Goal: Task Accomplishment & Management: Manage account settings

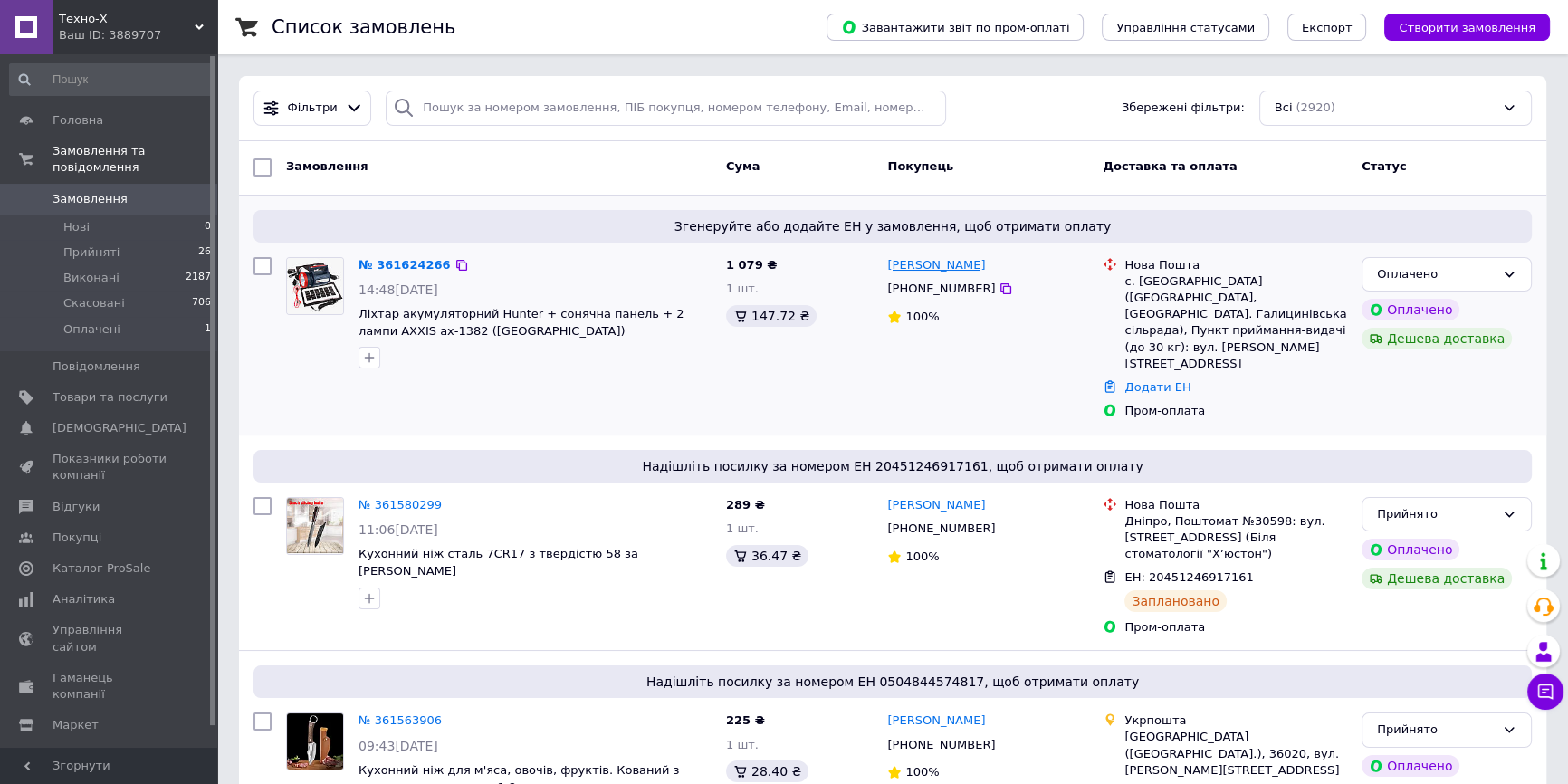
drag, startPoint x: 408, startPoint y: 263, endPoint x: 960, endPoint y: 263, distance: 552.0
click at [1512, 275] on icon at bounding box center [1508, 273] width 14 height 14
click at [1407, 308] on li "Прийнято" at bounding box center [1446, 312] width 168 height 34
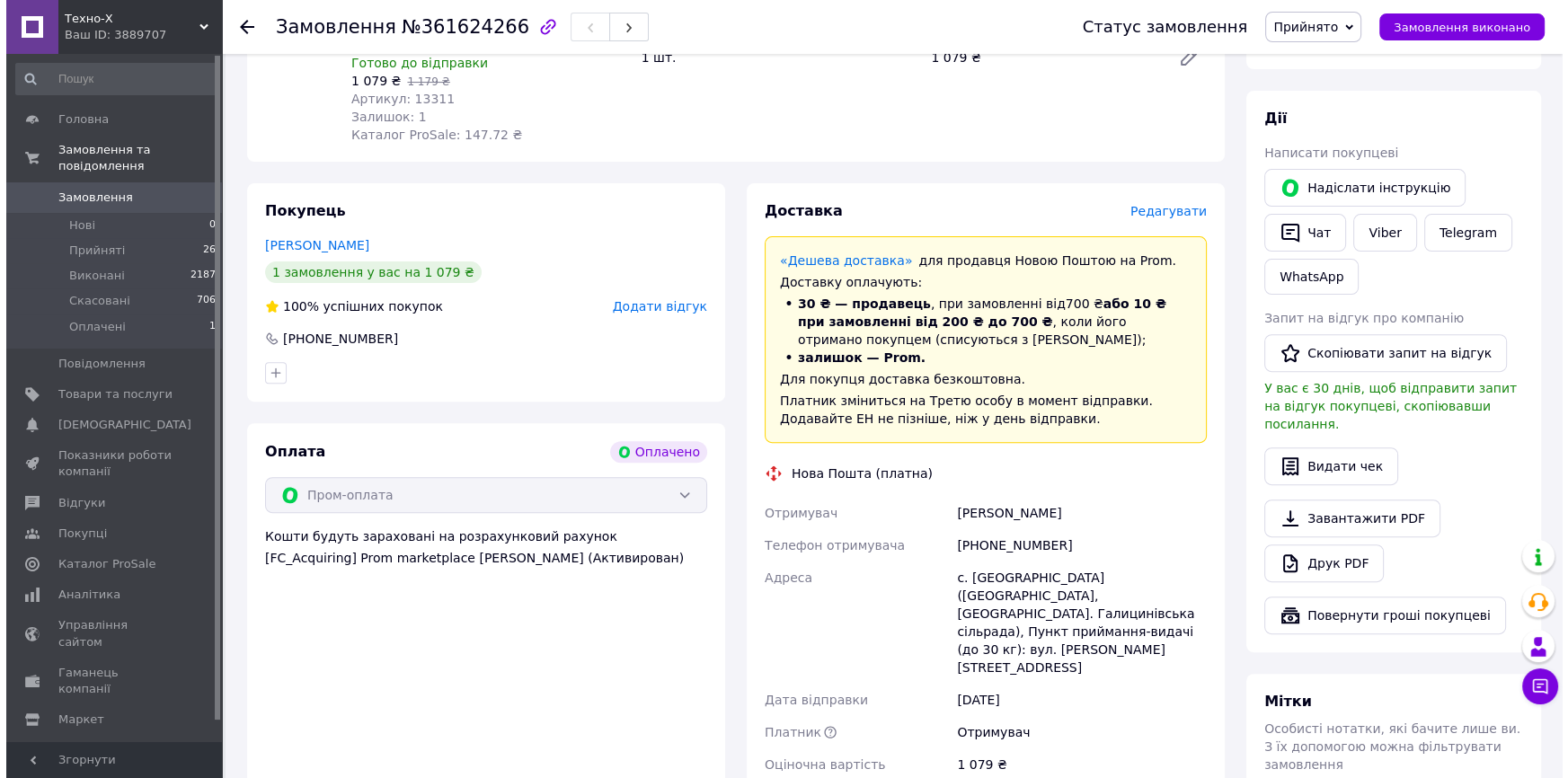
scroll to position [734, 0]
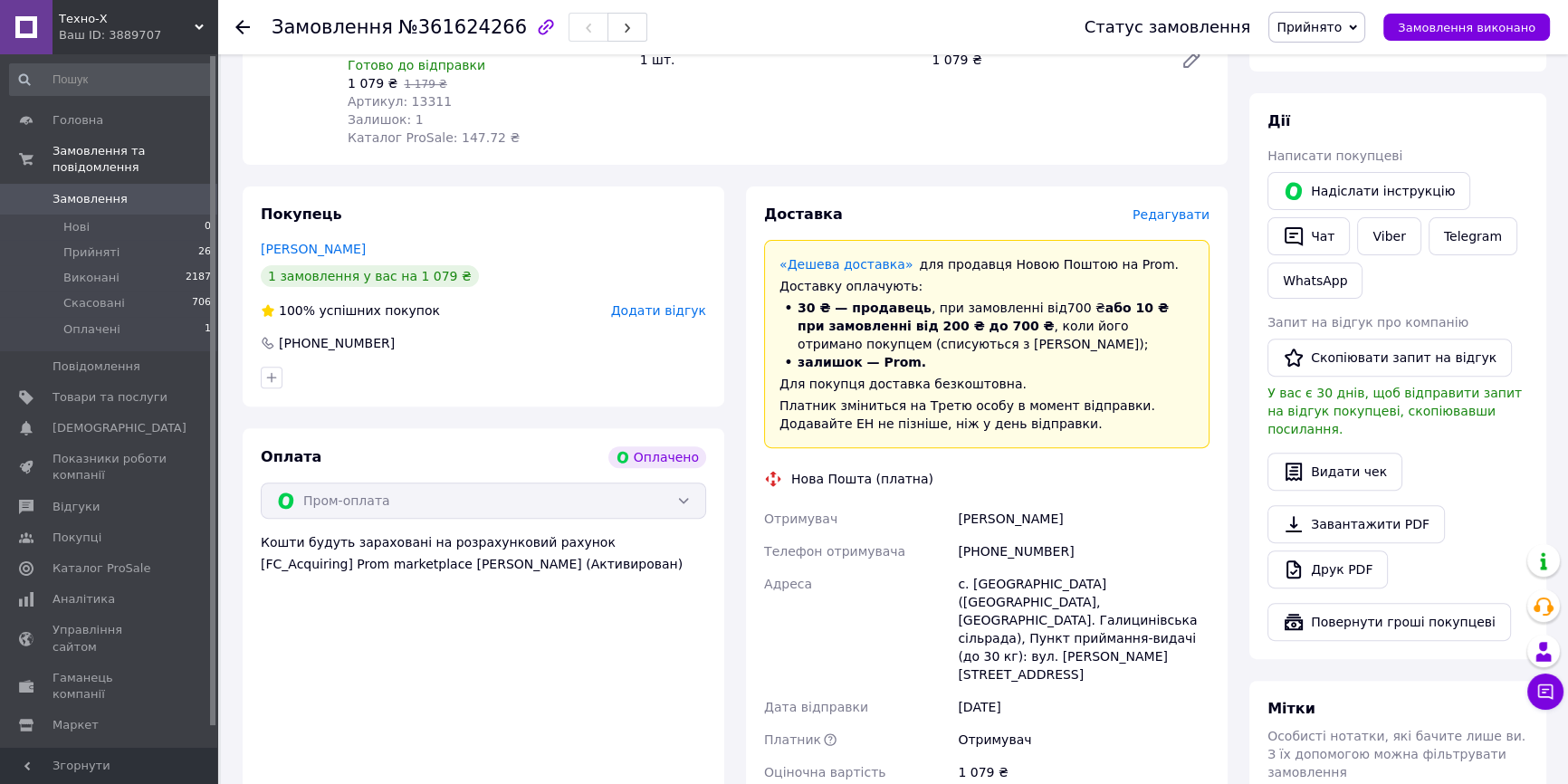
click at [1187, 208] on span "Редагувати" at bounding box center [1170, 214] width 77 height 14
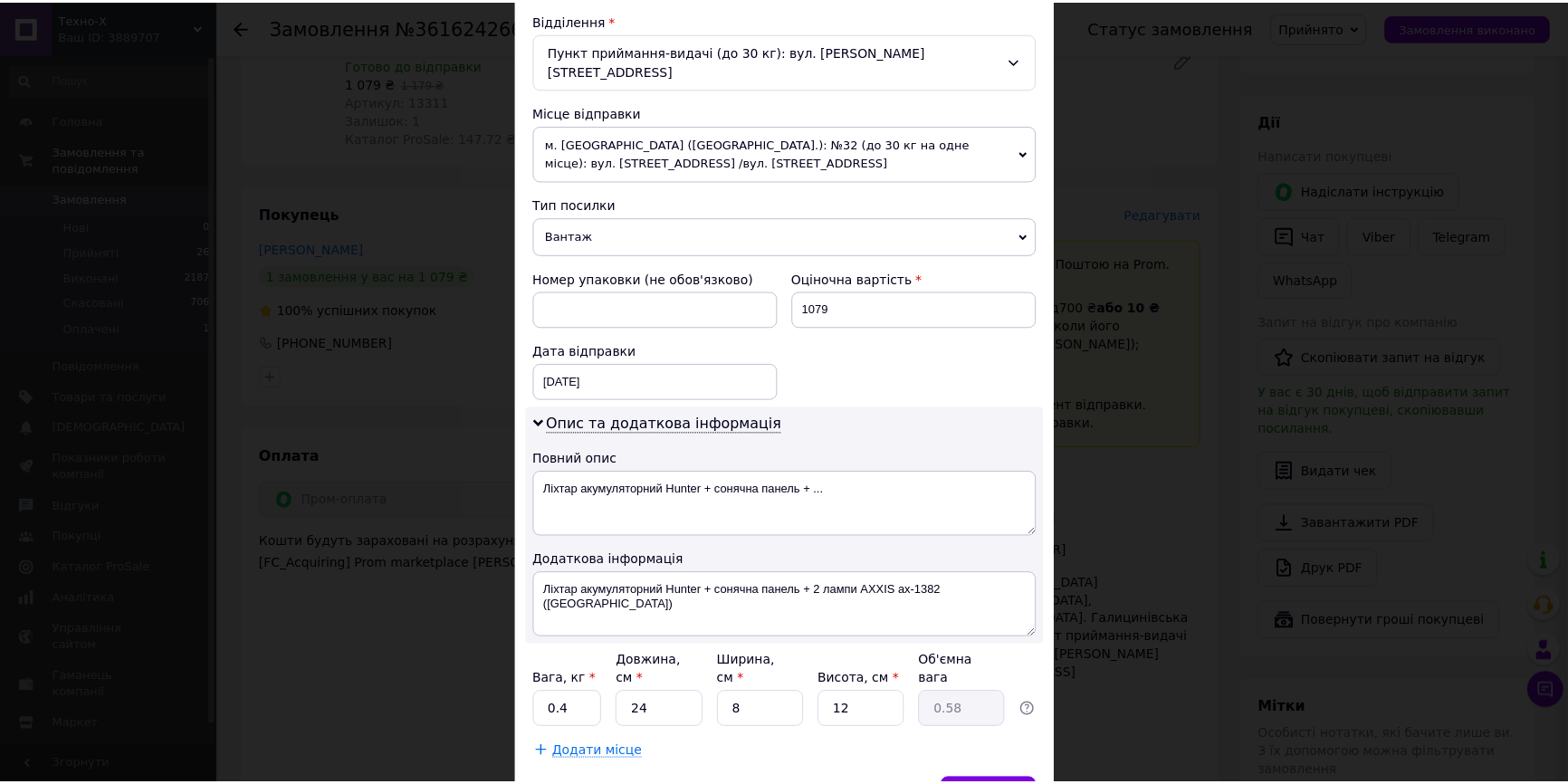
scroll to position [635, 0]
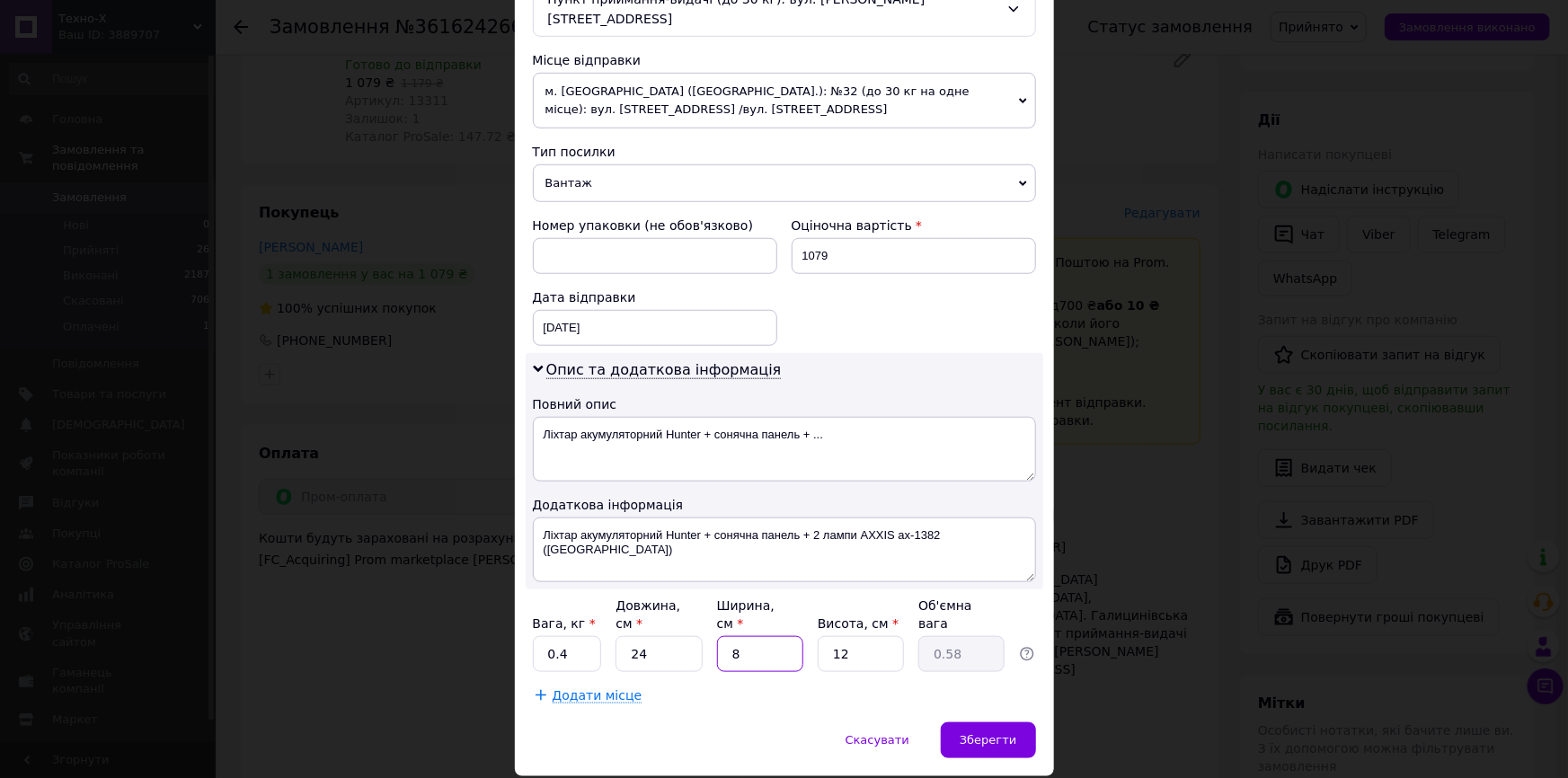
drag, startPoint x: 743, startPoint y: 595, endPoint x: 726, endPoint y: 595, distance: 17.0
click at [726, 636] on input "8" at bounding box center [760, 654] width 86 height 36
type input "1"
type input "0.1"
type input "12"
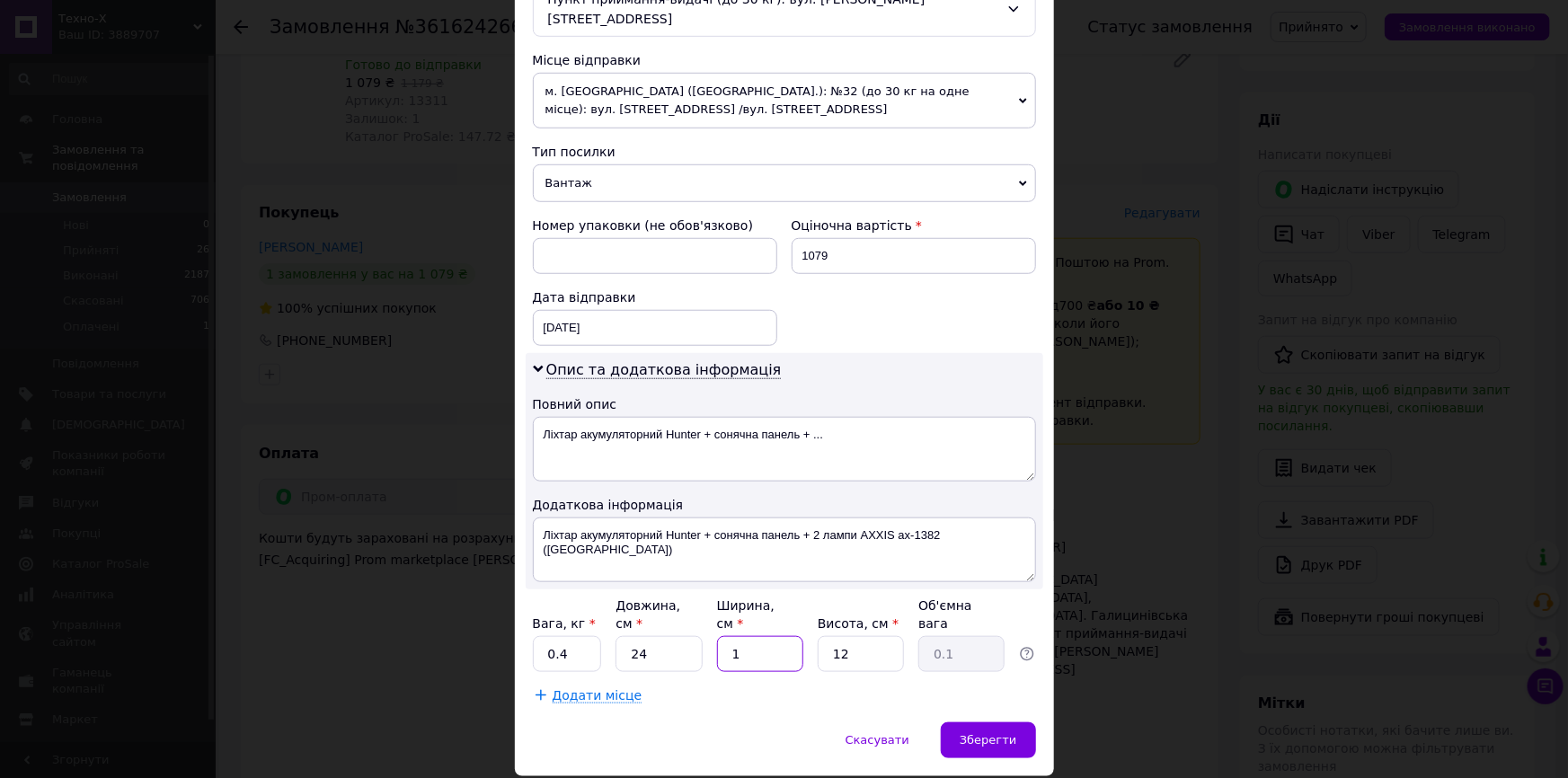
type input "0.86"
type input "12"
click at [987, 733] on span "Зберегти" at bounding box center [987, 740] width 57 height 14
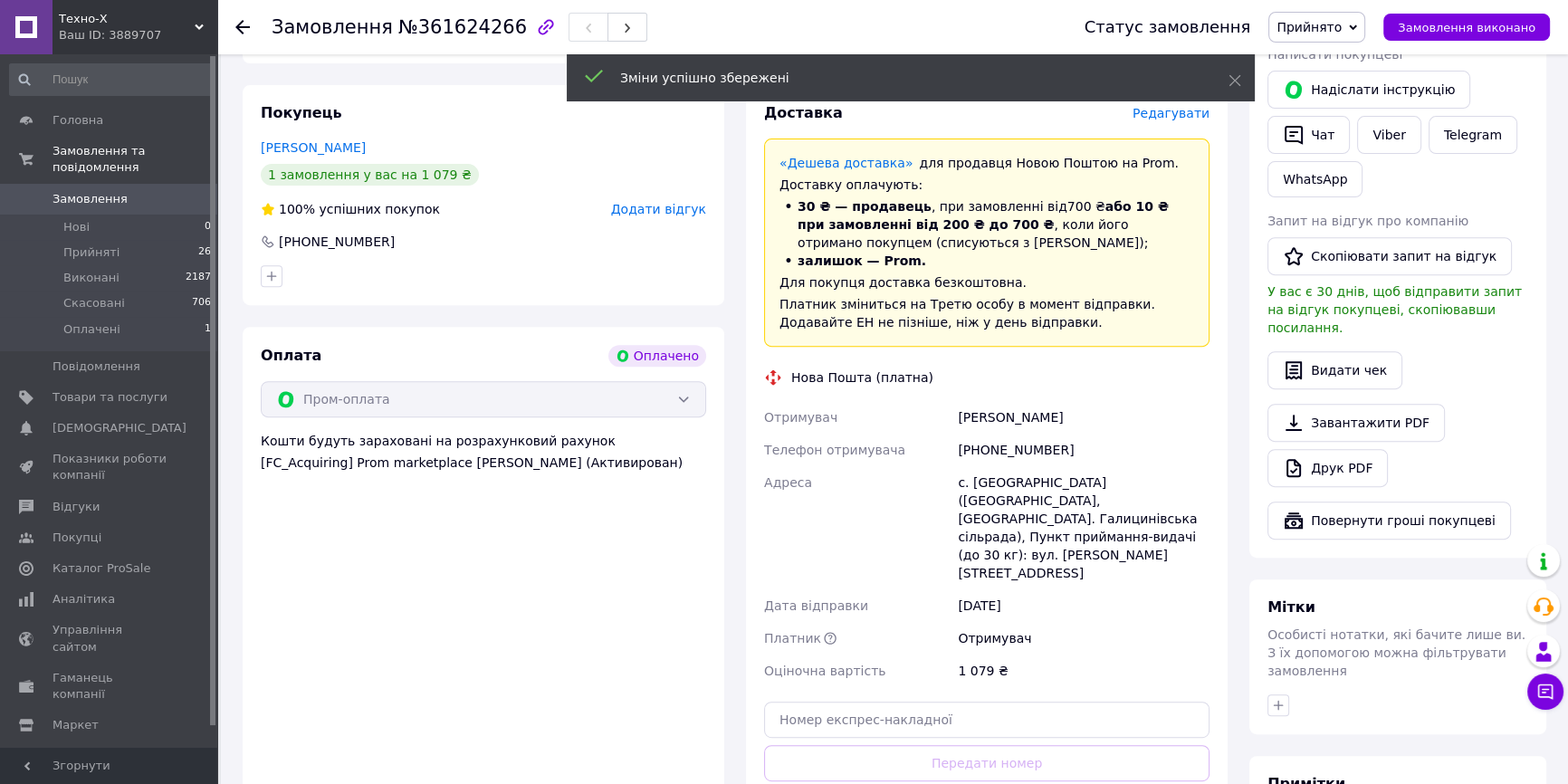
scroll to position [906, 0]
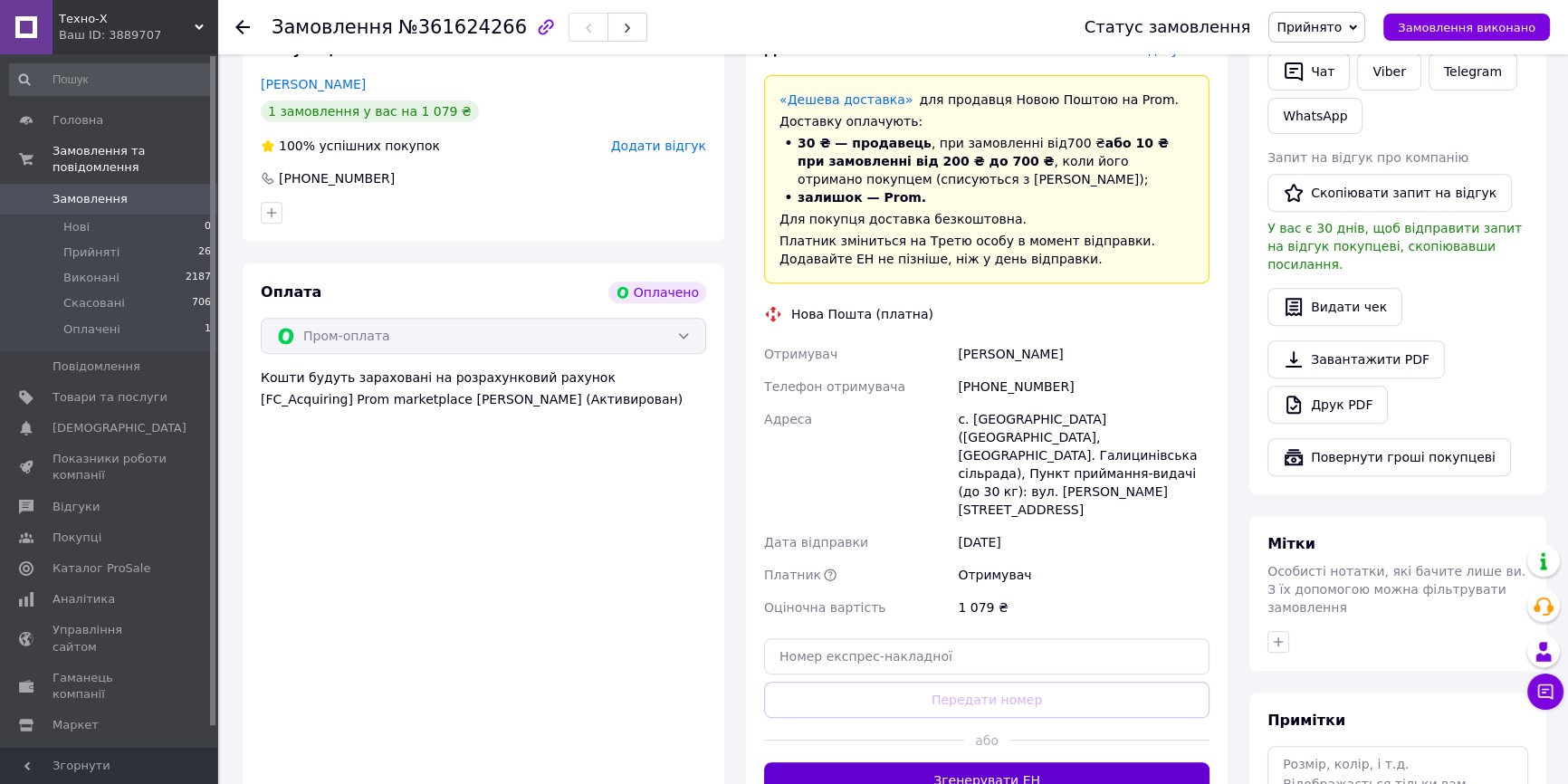
click at [1010, 762] on button "Згенерувати ЕН" at bounding box center [987, 780] width 445 height 36
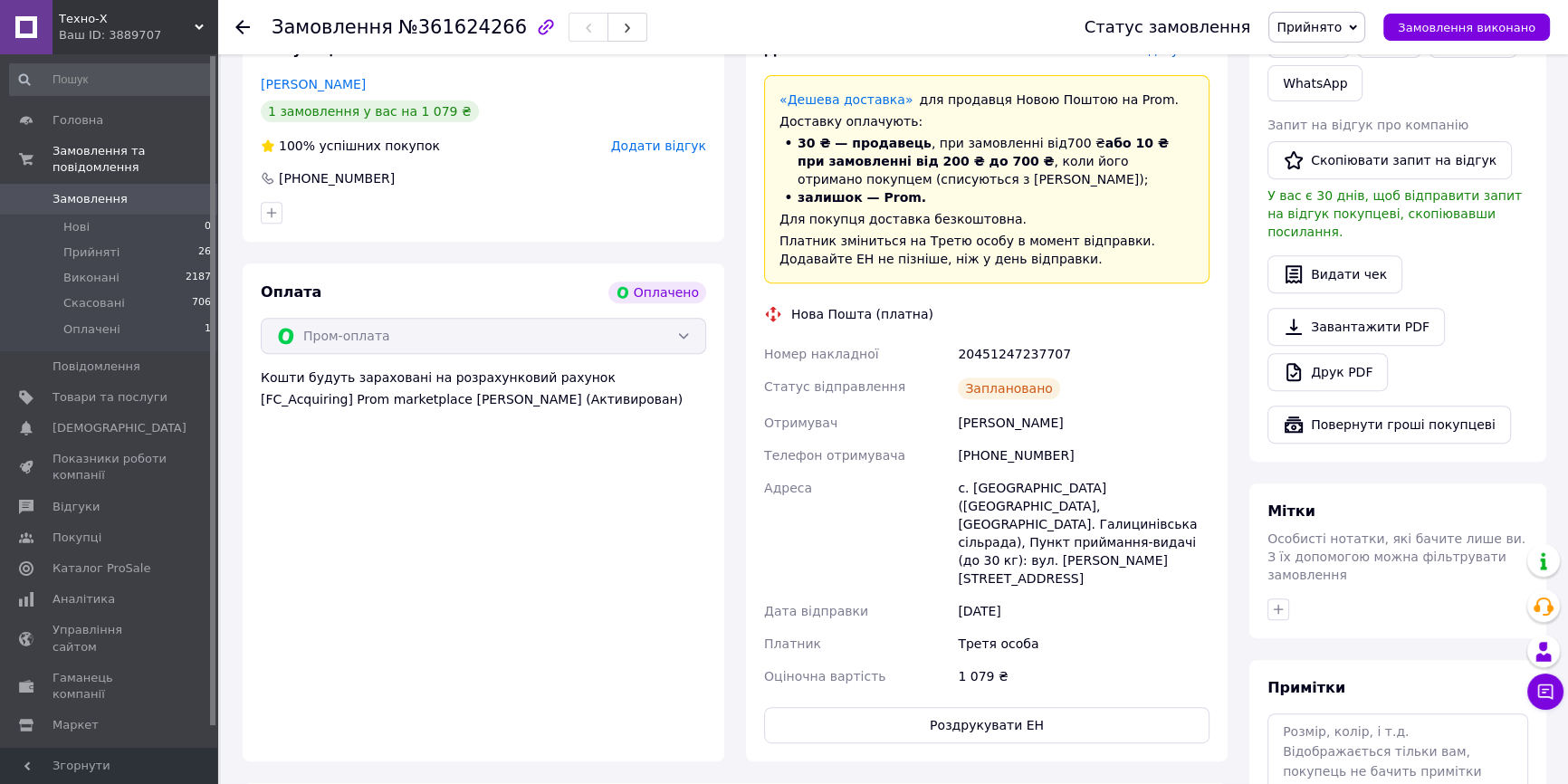
scroll to position [740, 0]
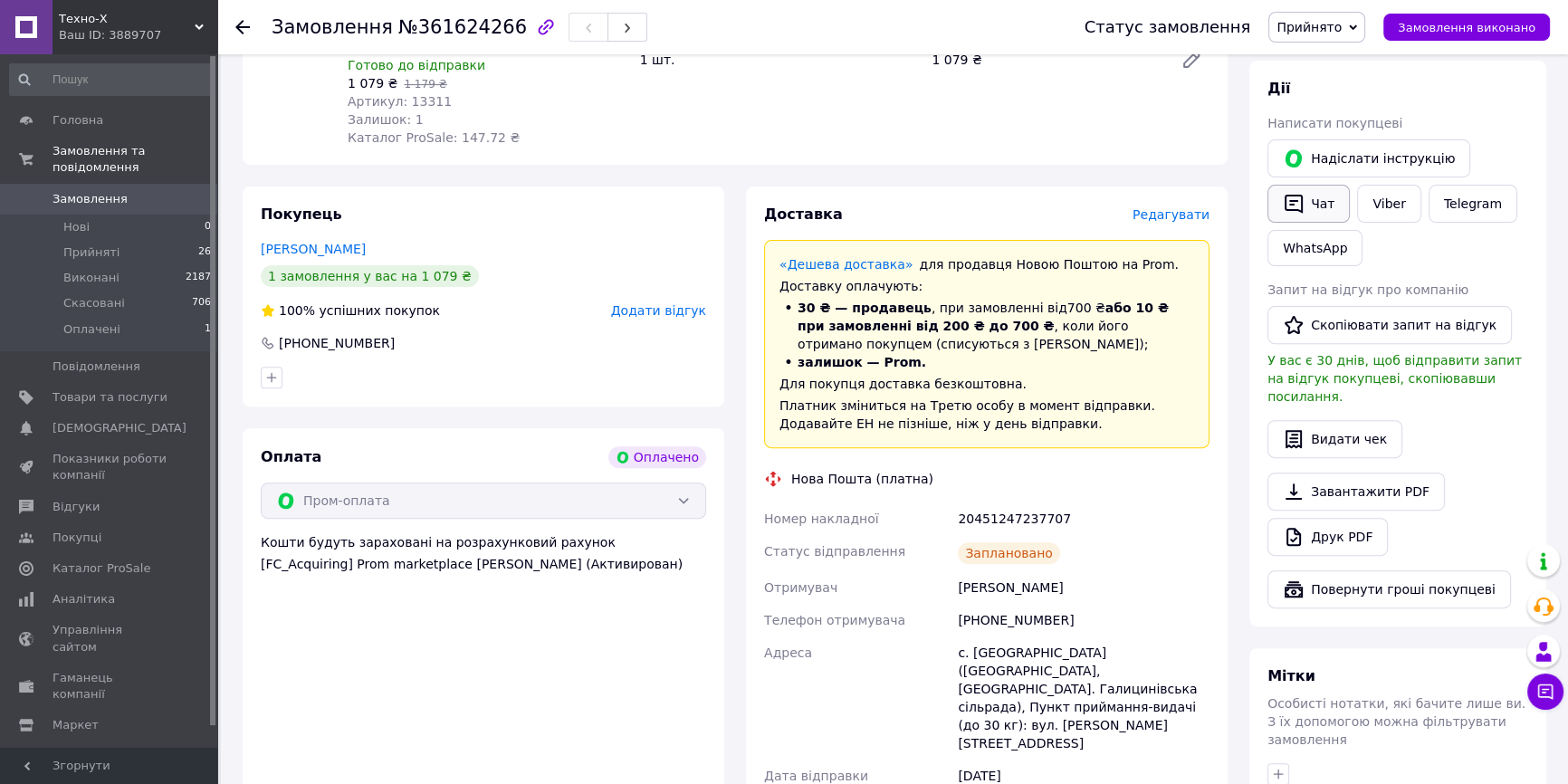
click at [1312, 184] on button "Чат" at bounding box center [1309, 203] width 82 height 38
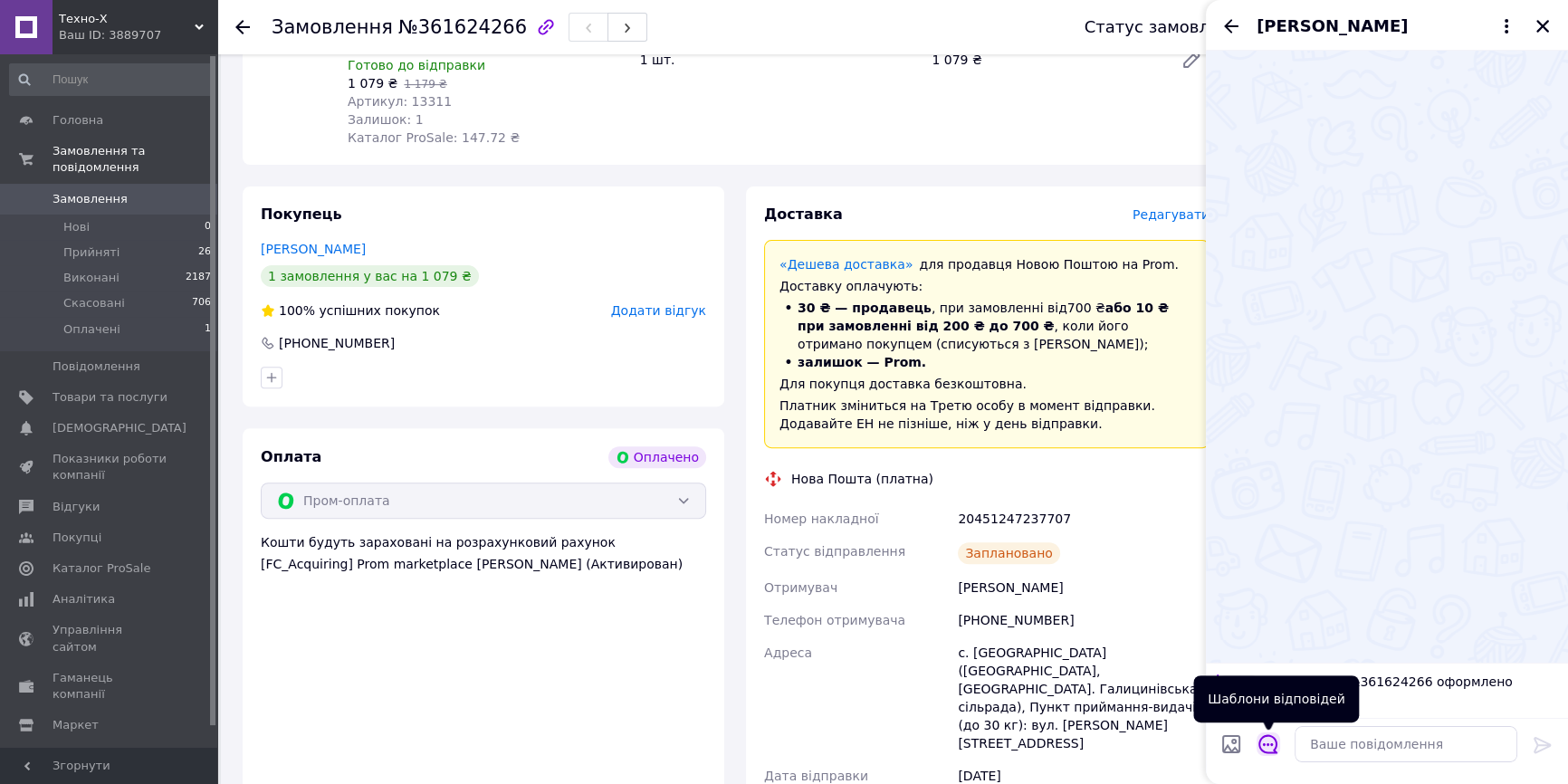
click at [1266, 740] on icon "Відкрити шаблони відповідей" at bounding box center [1268, 744] width 20 height 20
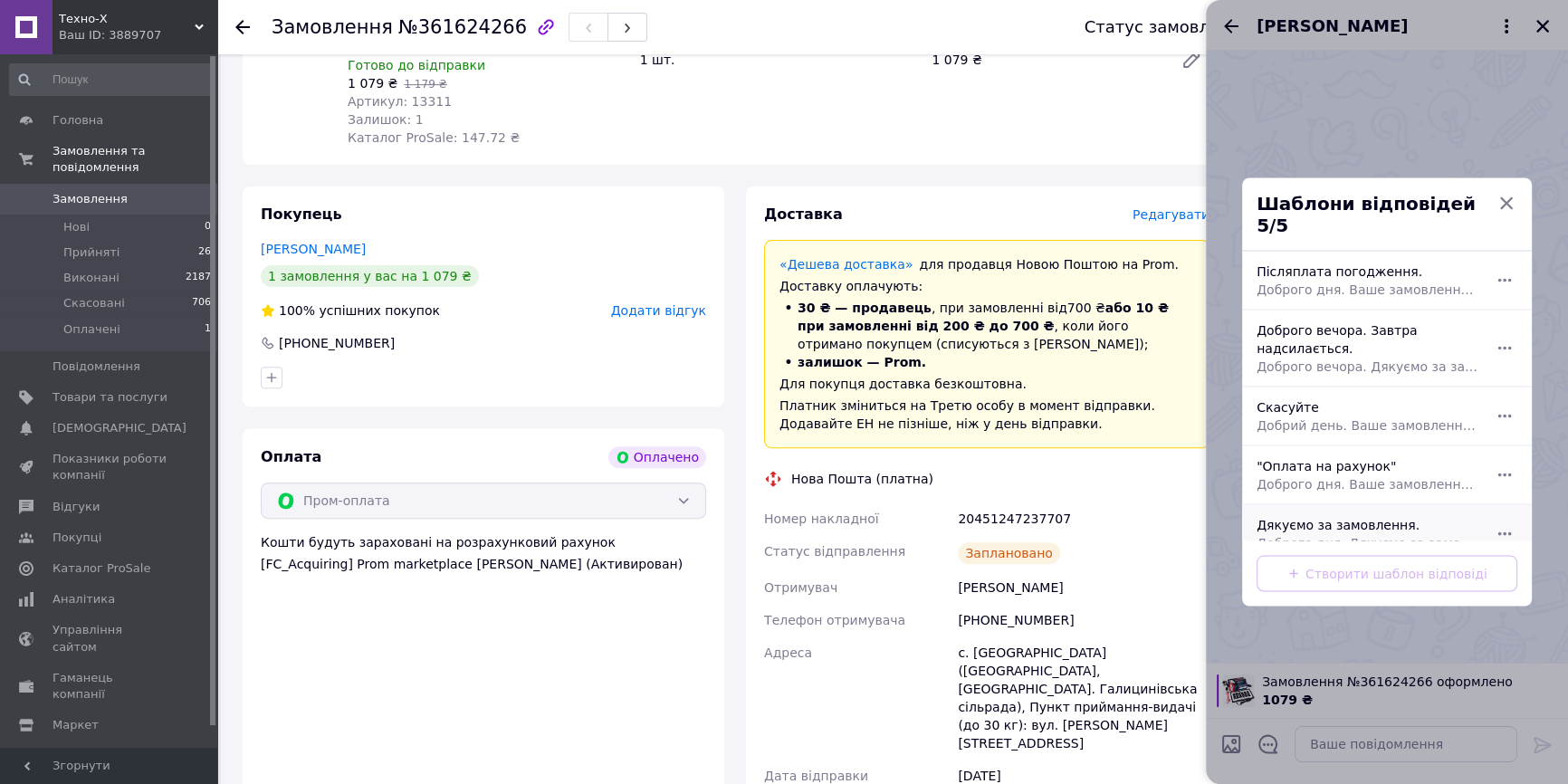
click at [1321, 520] on div "Дякуємо за замовлення. Доброго дня. Дякуємо за замовлення. Якщо не буде запитан…" at bounding box center [1367, 534] width 236 height 51
type textarea "Доброго дня. Дякуємо за замовлення. Якщо не буде запитань, та зауважень, сьогод…"
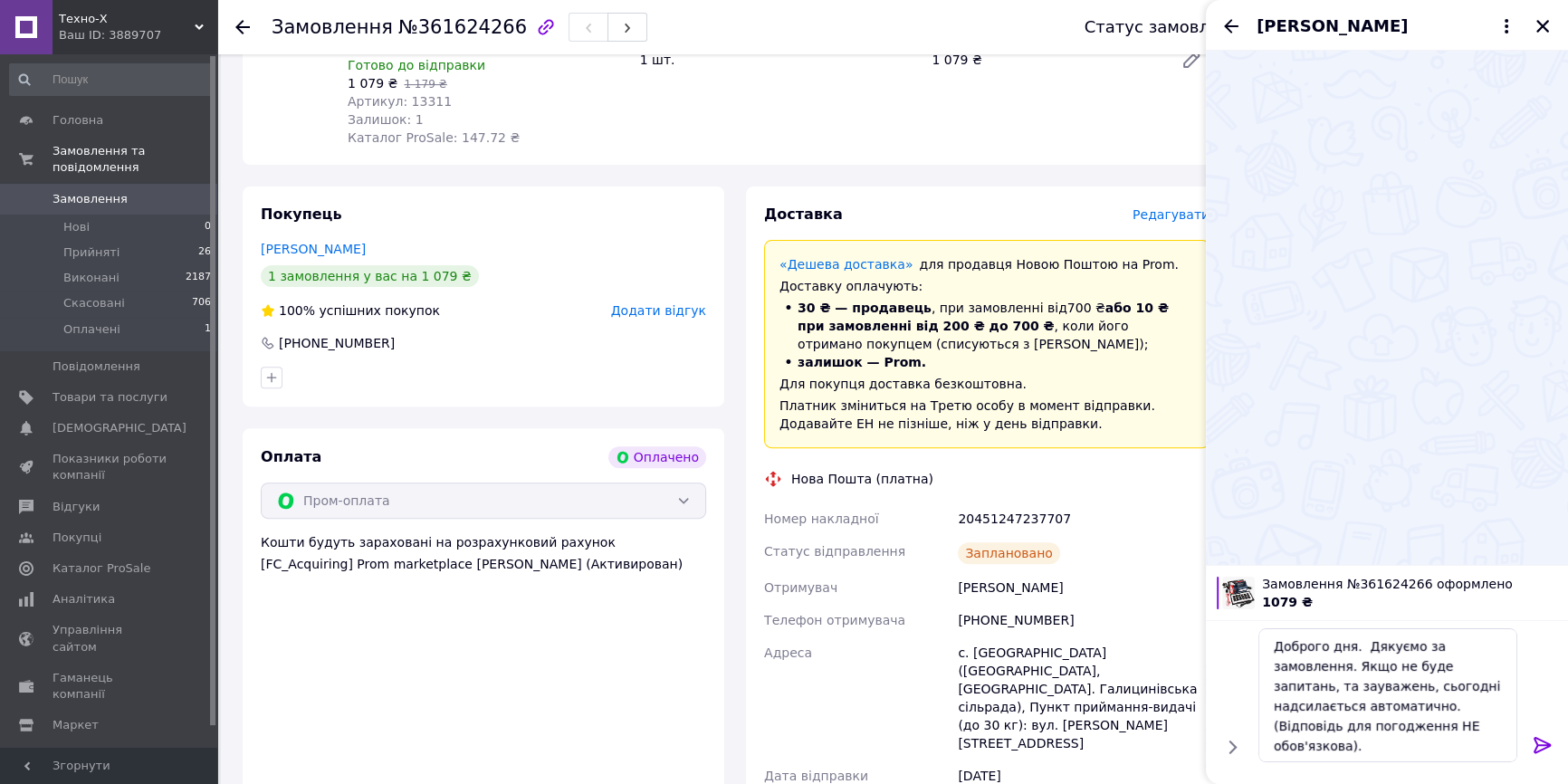
click at [1536, 743] on icon at bounding box center [1542, 745] width 17 height 16
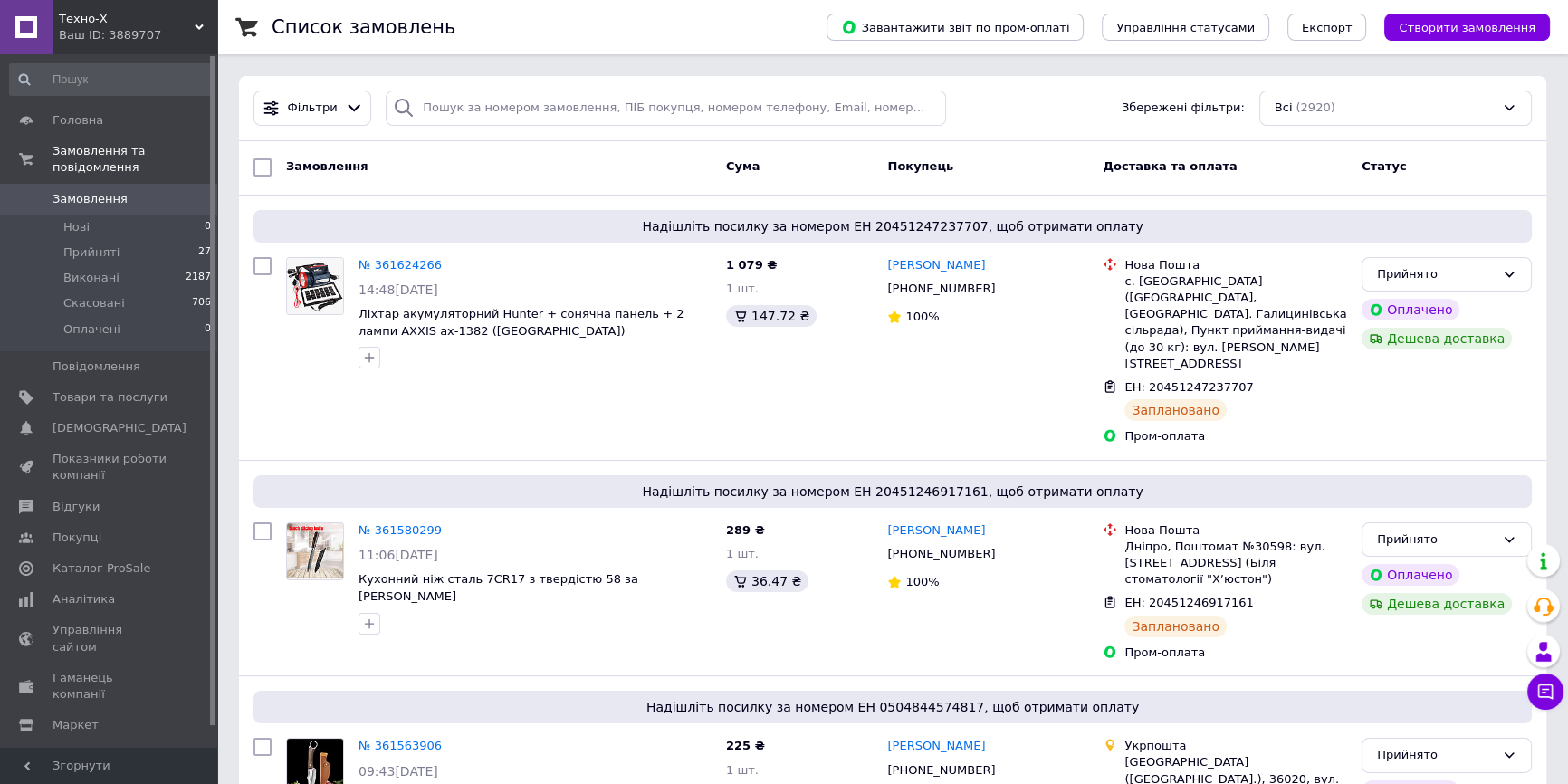
click at [1053, 125] on div "Фільтри Збережені фільтри: Всі (2920)" at bounding box center [893, 109] width 1293 height 36
